Goal: Book appointment/travel/reservation

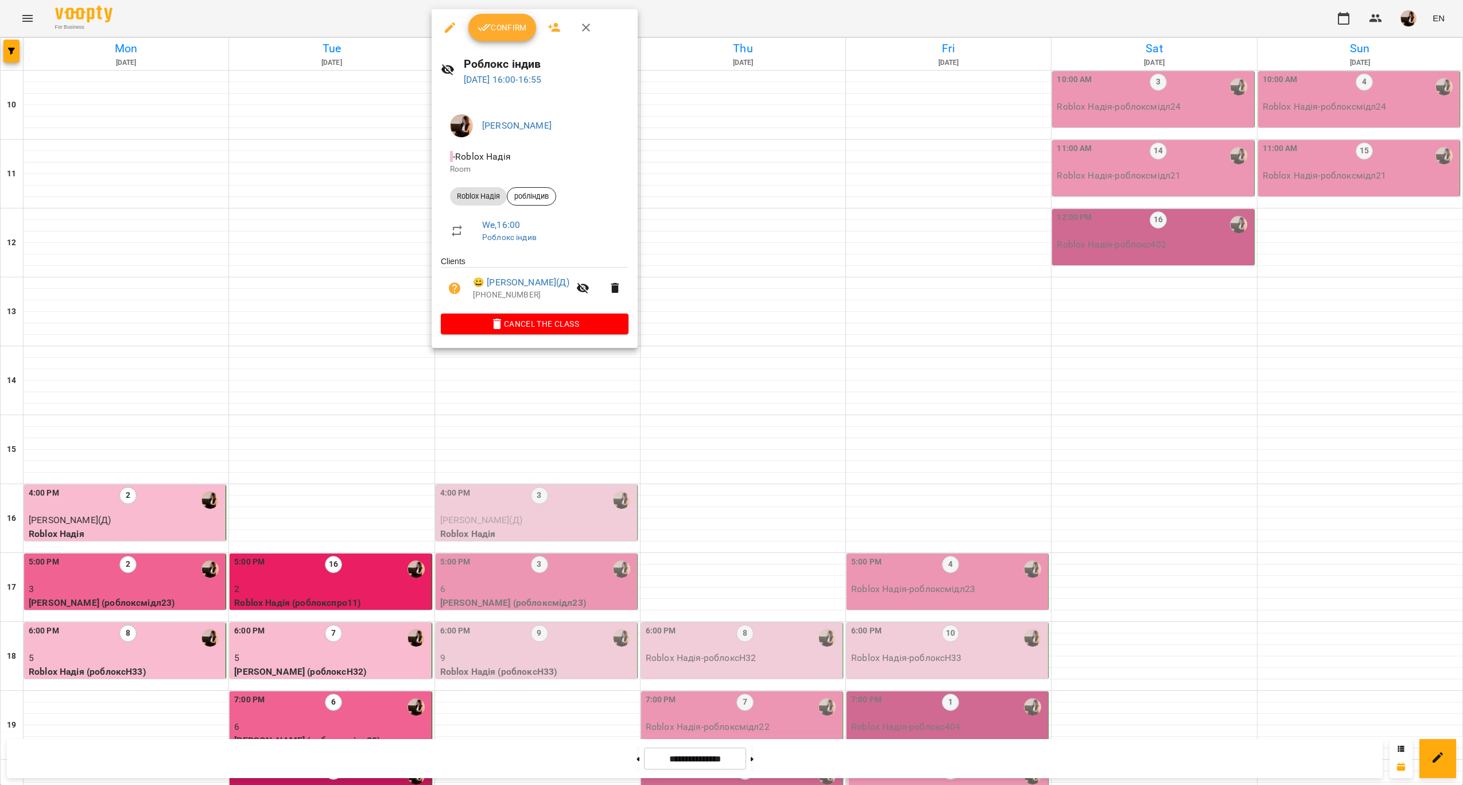
scroll to position [233, 0]
click at [572, 417] on div at bounding box center [731, 392] width 1463 height 785
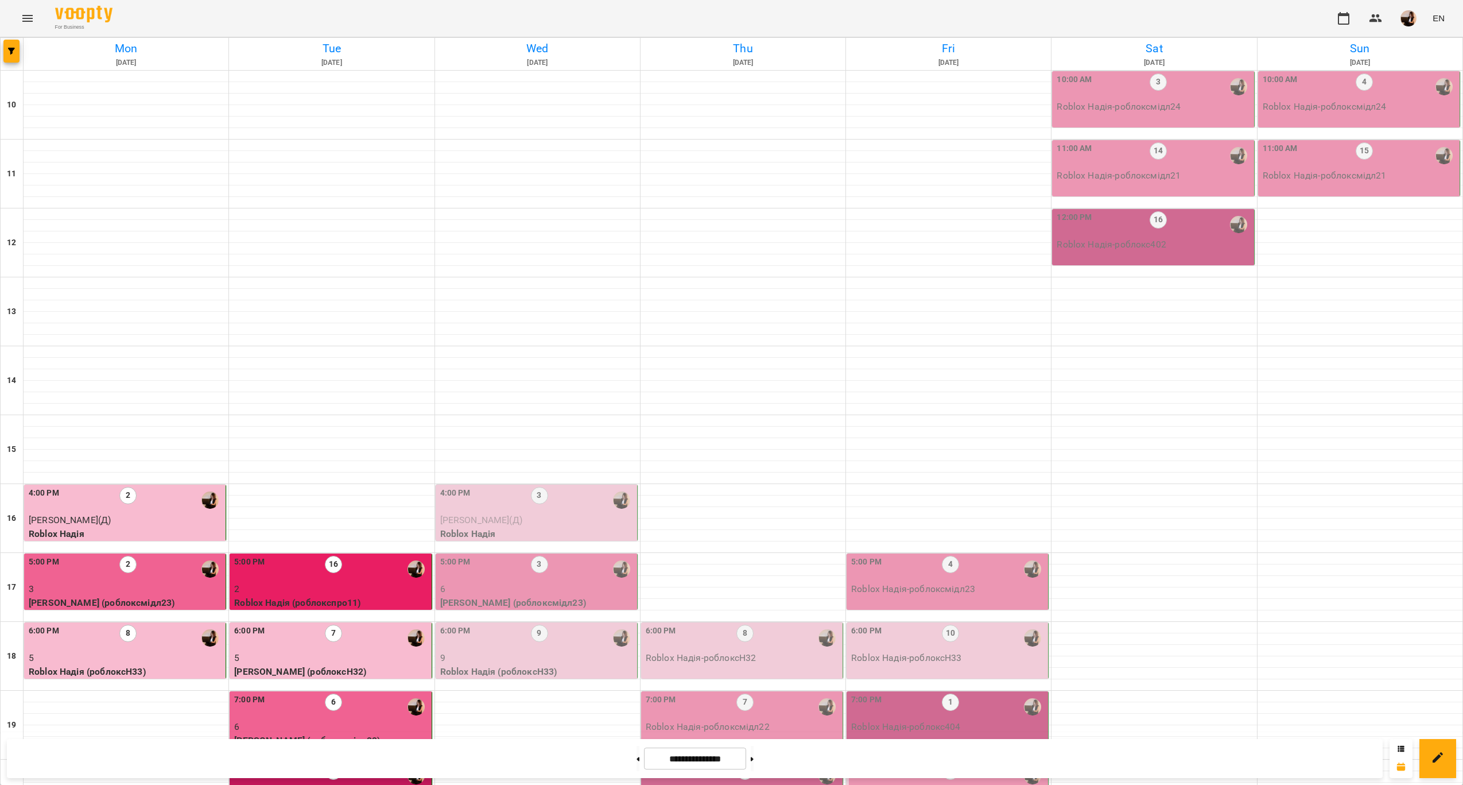
click at [562, 513] on p "[PERSON_NAME](Д)" at bounding box center [537, 520] width 195 height 14
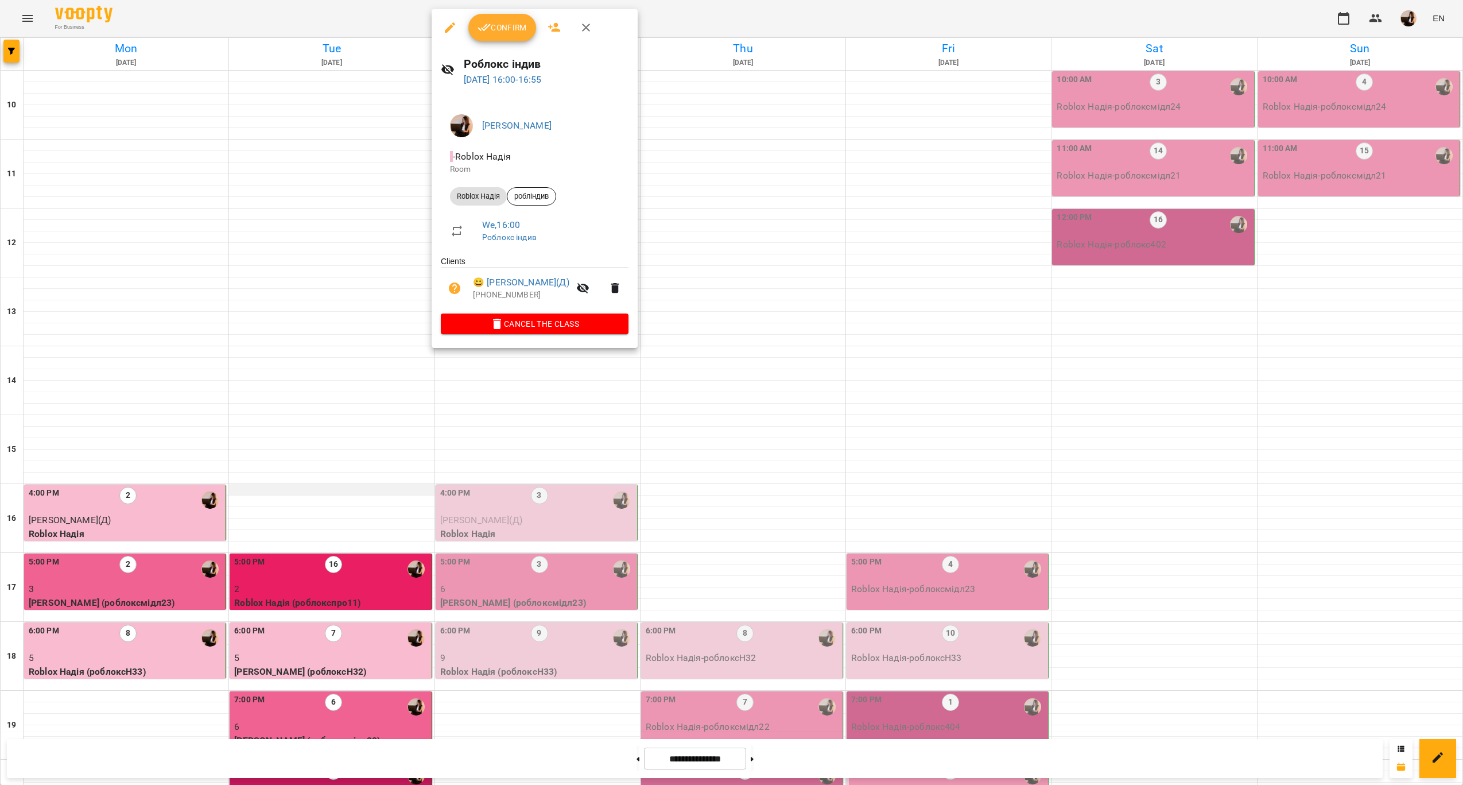
drag, startPoint x: 629, startPoint y: 409, endPoint x: 388, endPoint y: 259, distance: 283.5
click at [624, 409] on div at bounding box center [731, 392] width 1463 height 785
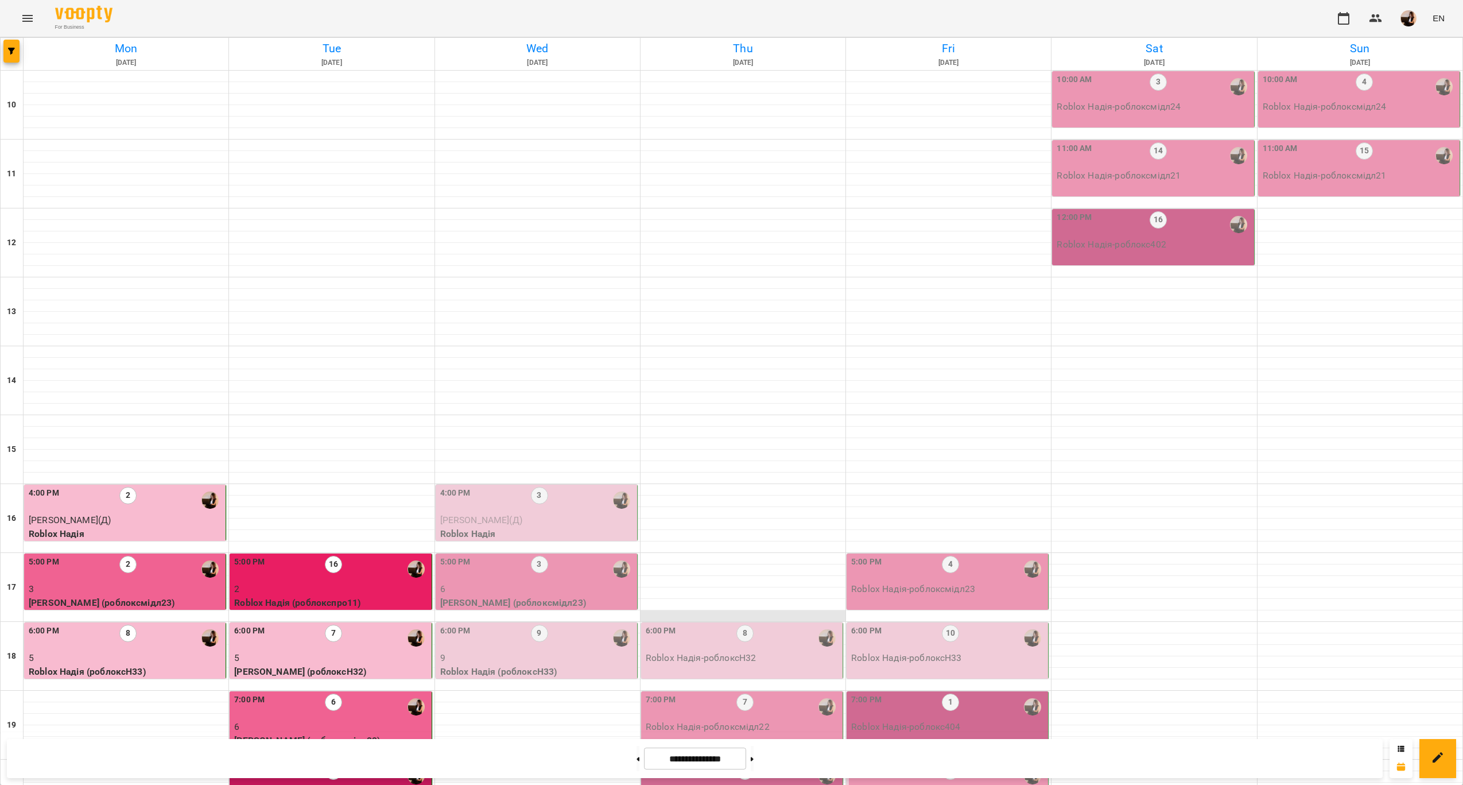
scroll to position [172, 0]
click at [614, 582] on p "6" at bounding box center [537, 589] width 195 height 14
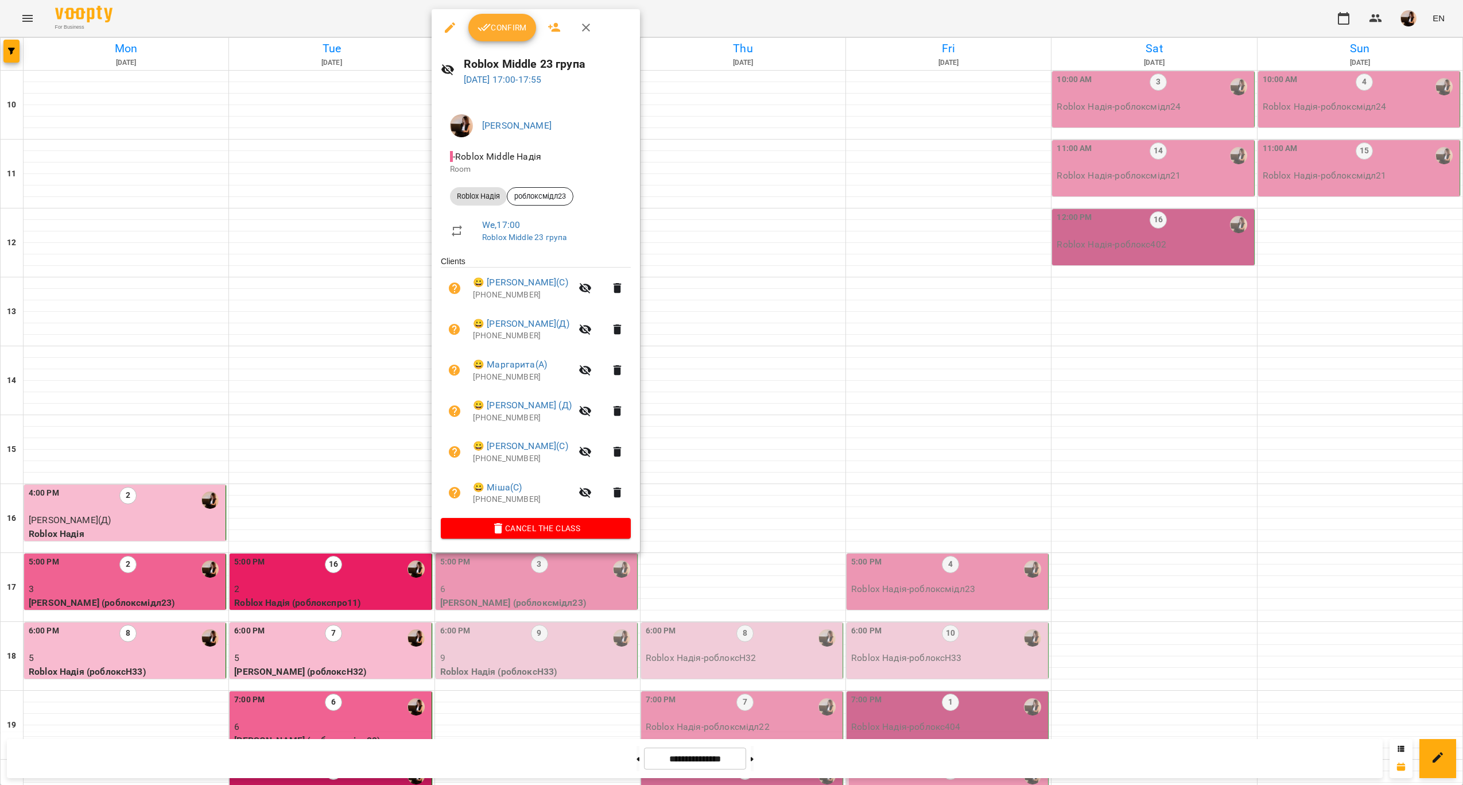
click at [783, 483] on div at bounding box center [731, 392] width 1463 height 785
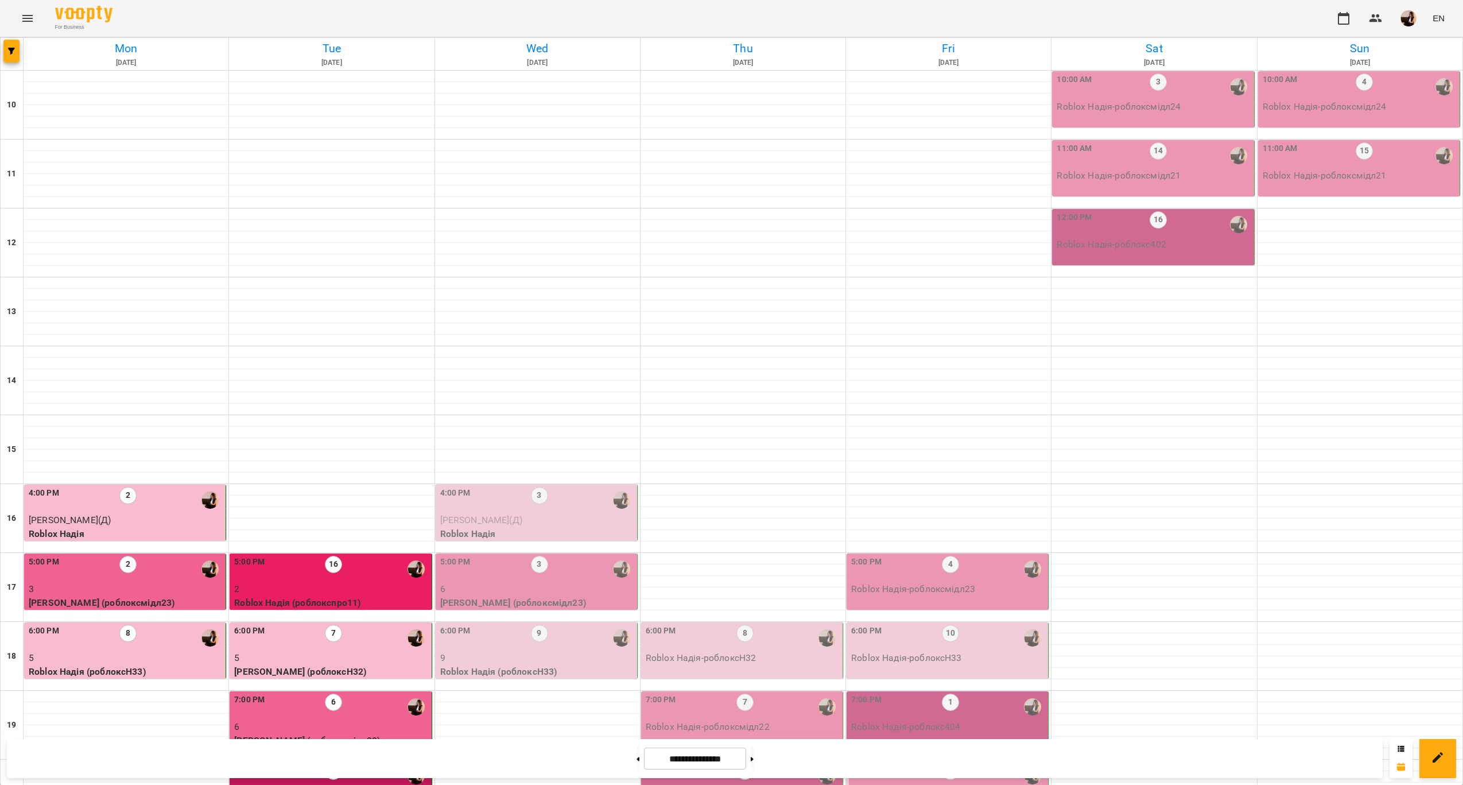
click at [561, 624] on div "6:00 PM 9" at bounding box center [537, 637] width 195 height 26
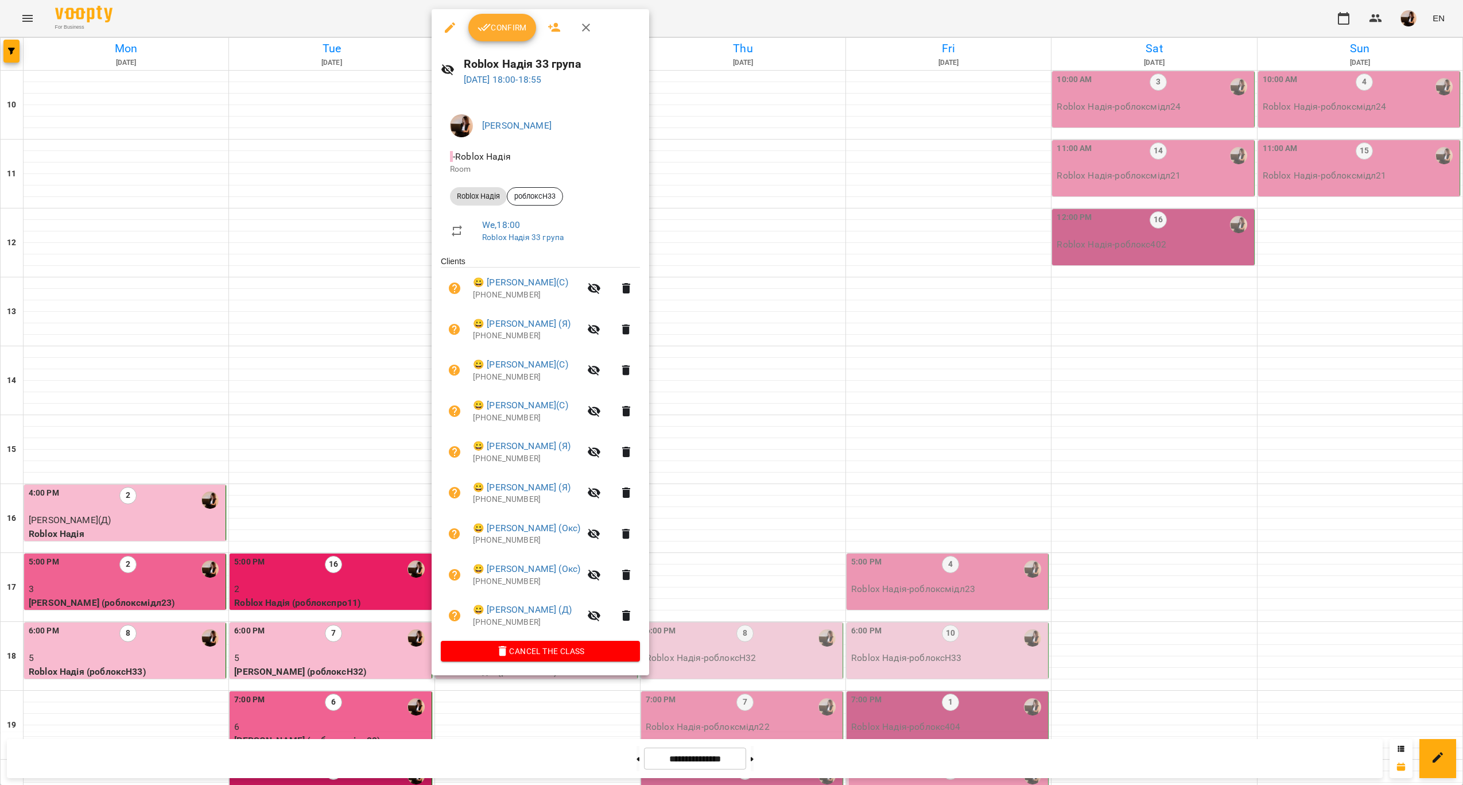
click at [794, 483] on div at bounding box center [731, 392] width 1463 height 785
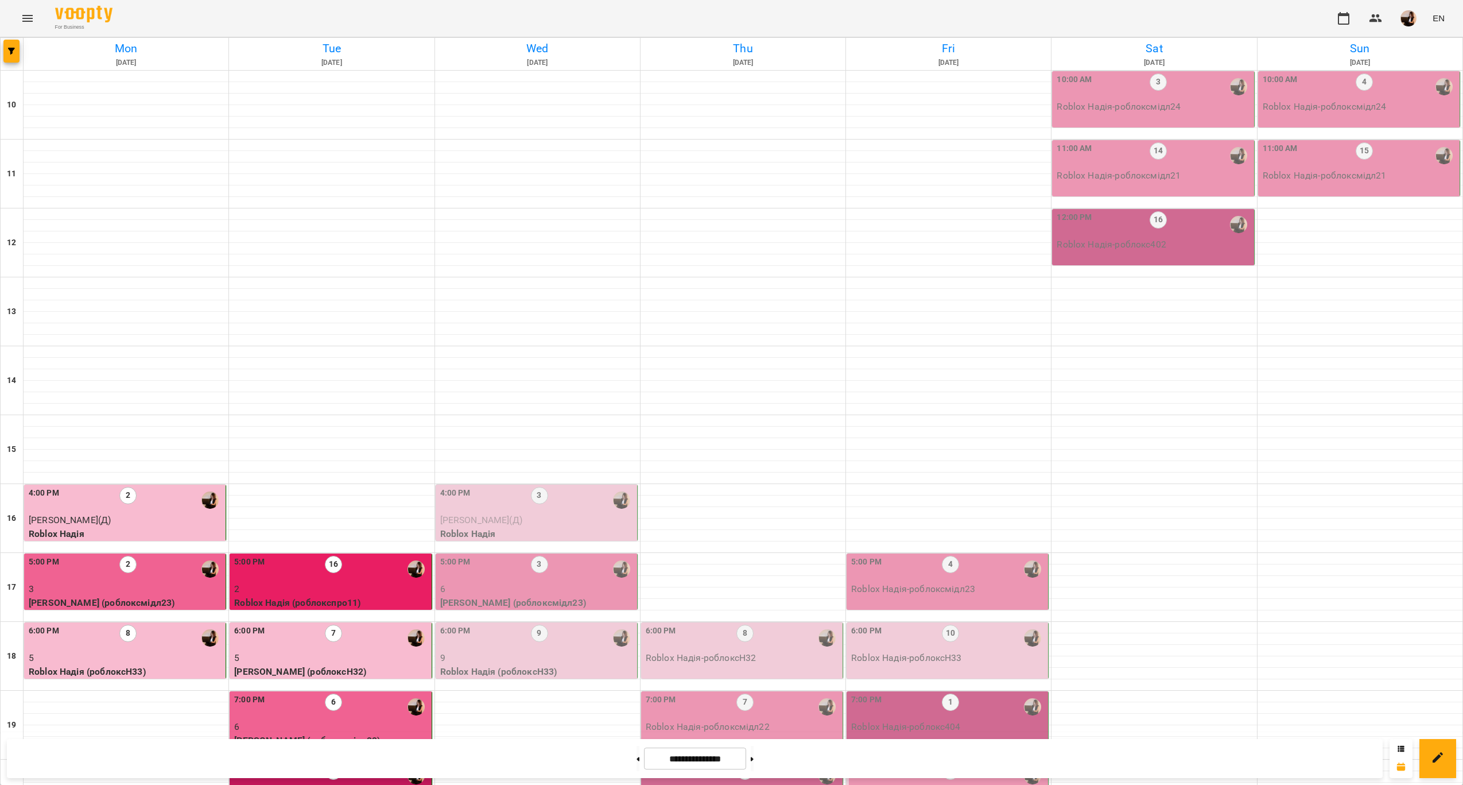
click at [608, 556] on div at bounding box center [621, 569] width 26 height 26
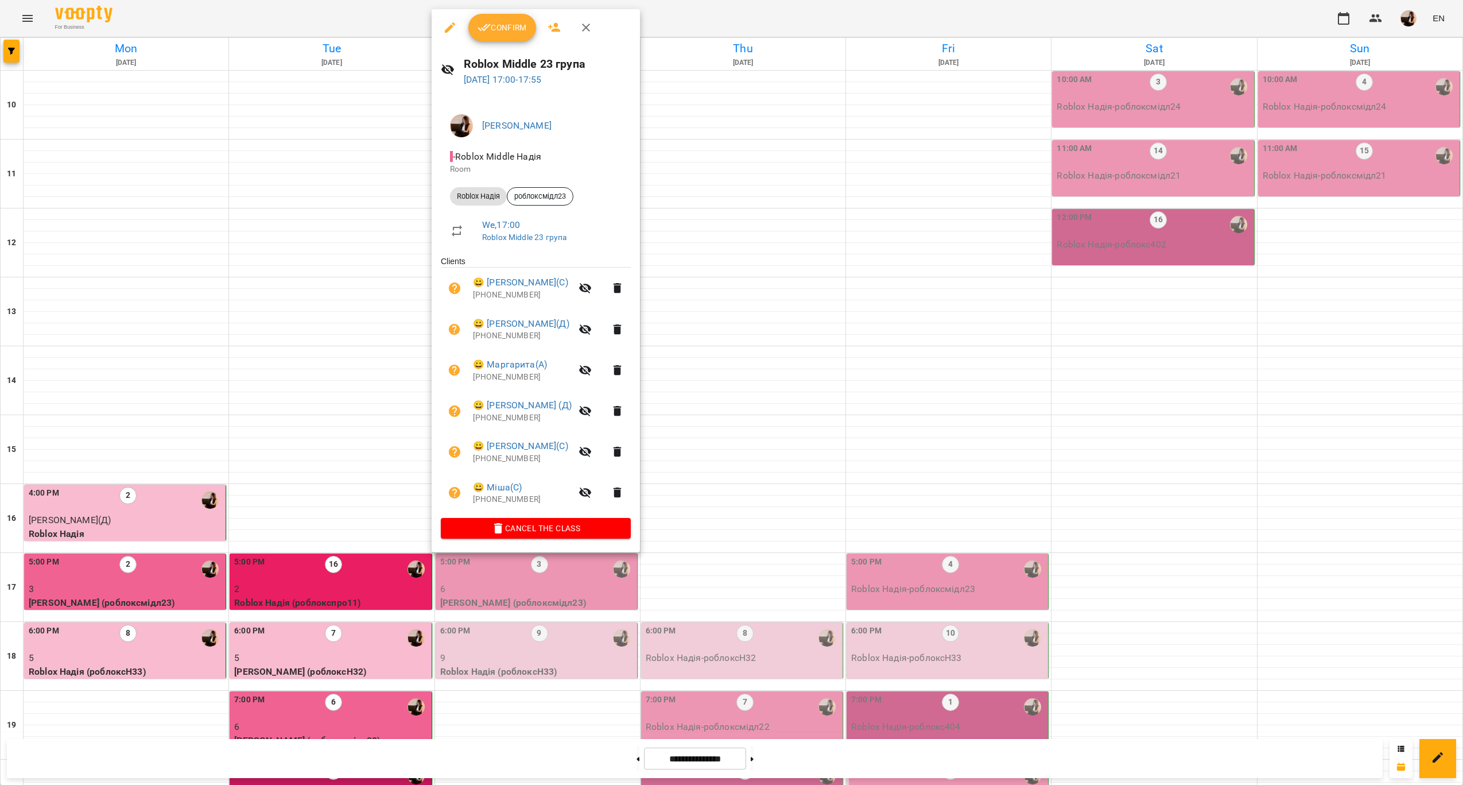
click at [515, 33] on span "Confirm" at bounding box center [501, 28] width 49 height 14
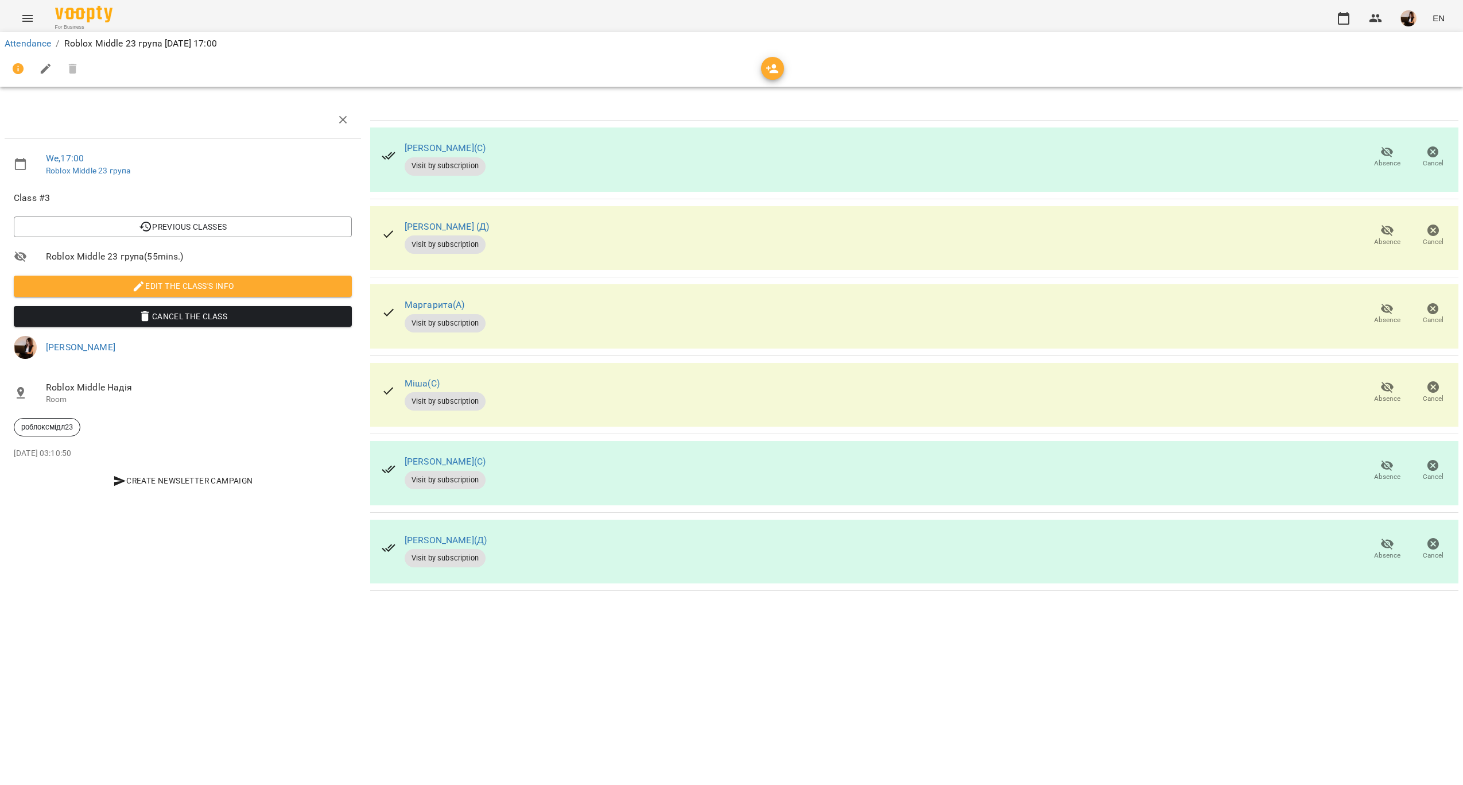
click at [562, 168] on div "[PERSON_NAME](С) Visit by subscription Absence Cancel" at bounding box center [914, 159] width 1088 height 64
drag, startPoint x: 394, startPoint y: 297, endPoint x: 465, endPoint y: 300, distance: 71.2
click at [465, 300] on div "[PERSON_NAME](А) Visit by subscription" at bounding box center [433, 313] width 122 height 55
copy link "Маргарита(А)"
